Goal: Task Accomplishment & Management: Manage account settings

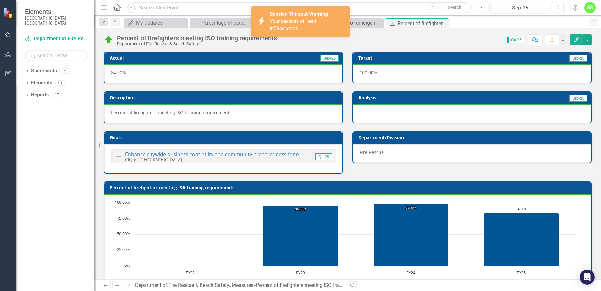
scroll to position [217, 0]
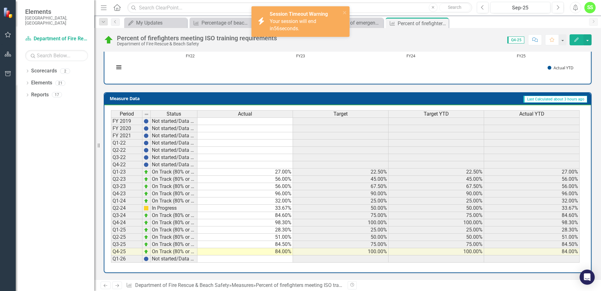
click at [317, 67] on rect "Interactive chart" at bounding box center [345, 30] width 469 height 94
click at [267, 67] on rect "Interactive chart" at bounding box center [345, 30] width 469 height 94
click at [282, 251] on td "84.00%" at bounding box center [246, 251] width 96 height 7
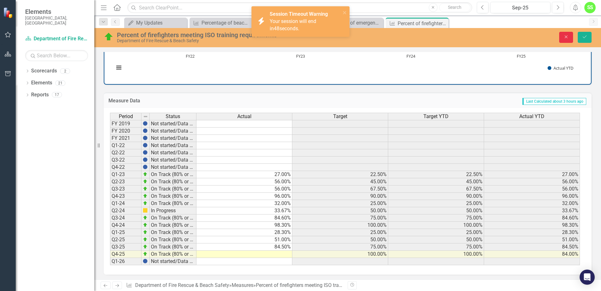
click at [566, 38] on icon "Close" at bounding box center [567, 37] width 6 height 4
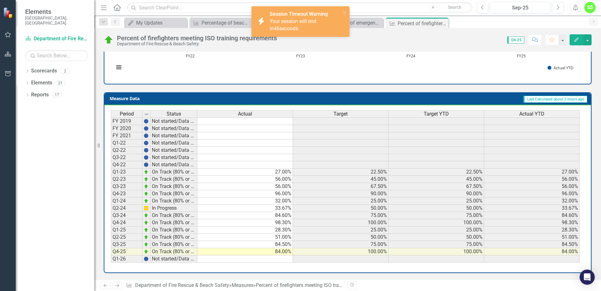
drag, startPoint x: 363, startPoint y: 86, endPoint x: 226, endPoint y: 53, distance: 141.8
click at [362, 85] on div "Measure Data Last Calculated about 3 hours ago Period Status Actual Target Targ…" at bounding box center [348, 178] width 498 height 188
click at [211, 20] on div "Percentage of beach attendees that required lifeguard preventive actions" at bounding box center [223, 23] width 42 height 8
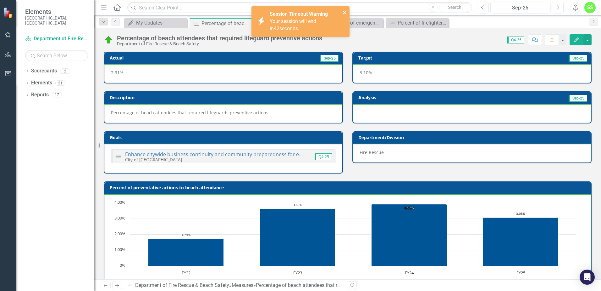
click at [343, 11] on icon "close" at bounding box center [345, 12] width 4 height 5
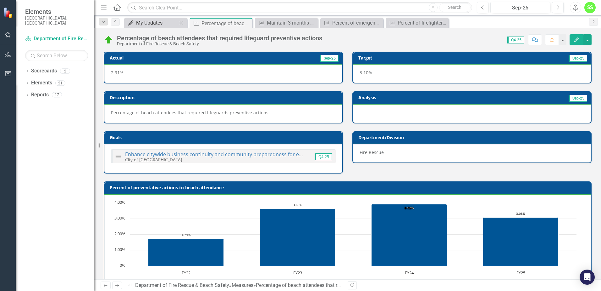
click at [151, 20] on div "My Updates" at bounding box center [157, 23] width 42 height 8
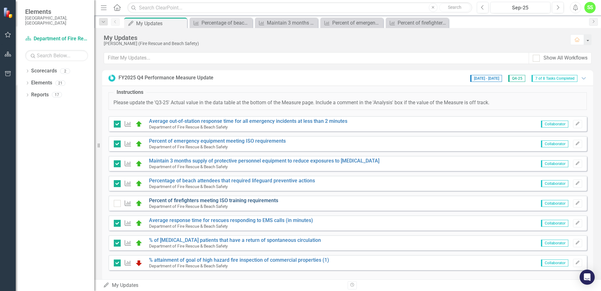
click at [206, 201] on link "Percent of firefighters meeting ISO training requirements" at bounding box center [213, 200] width 129 height 6
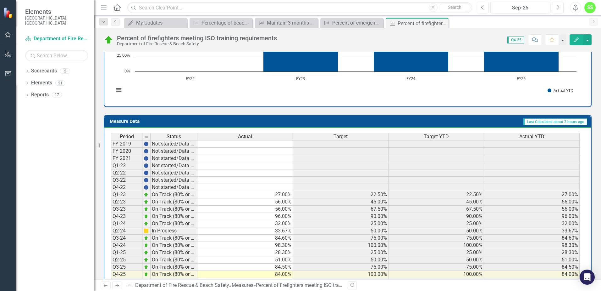
scroll to position [217, 0]
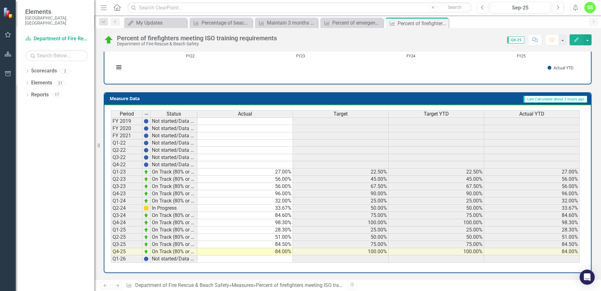
click at [281, 251] on td "84.00%" at bounding box center [246, 251] width 96 height 7
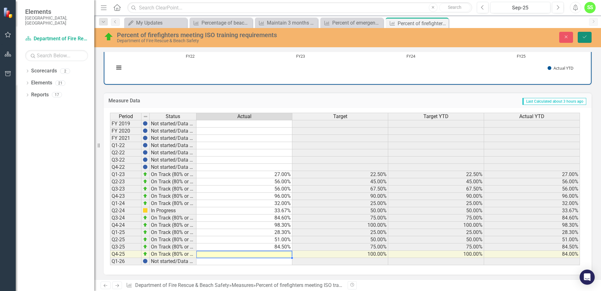
click at [589, 38] on button "Save" at bounding box center [585, 37] width 14 height 11
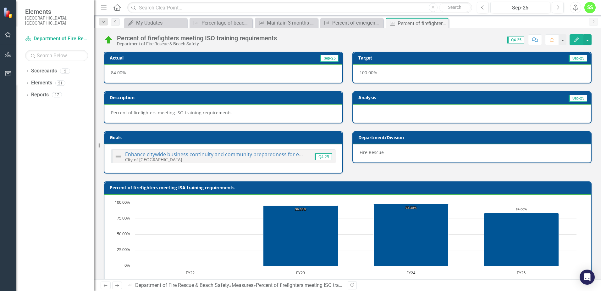
scroll to position [126, 0]
